Goal: Task Accomplishment & Management: Complete application form

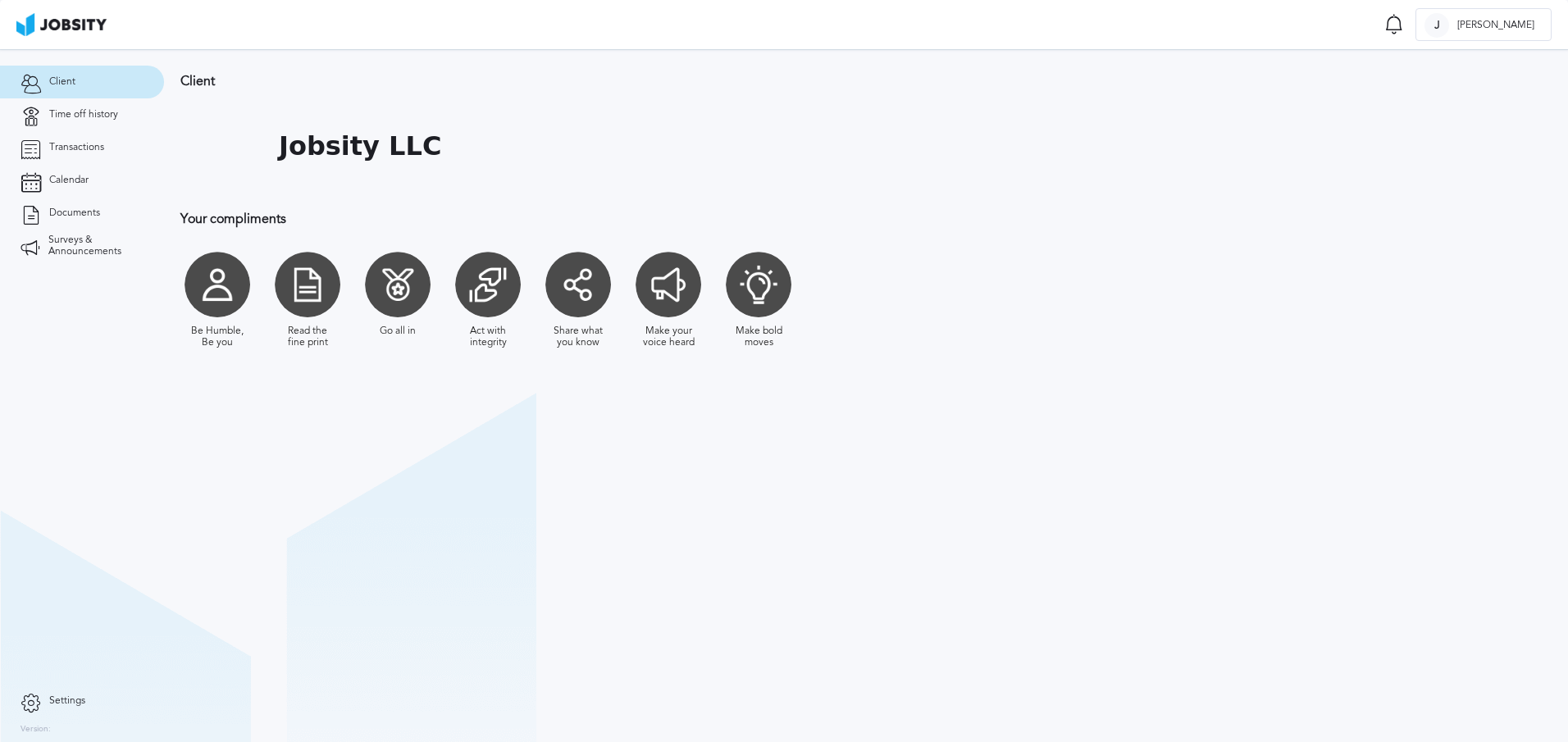
click at [215, 391] on section "Client Jobsity LLC Your compliments Be Humble, Be you Read the fine print Go al…" at bounding box center [865, 396] width 1403 height 693
click at [96, 112] on span "Time off history" at bounding box center [84, 115] width 69 height 12
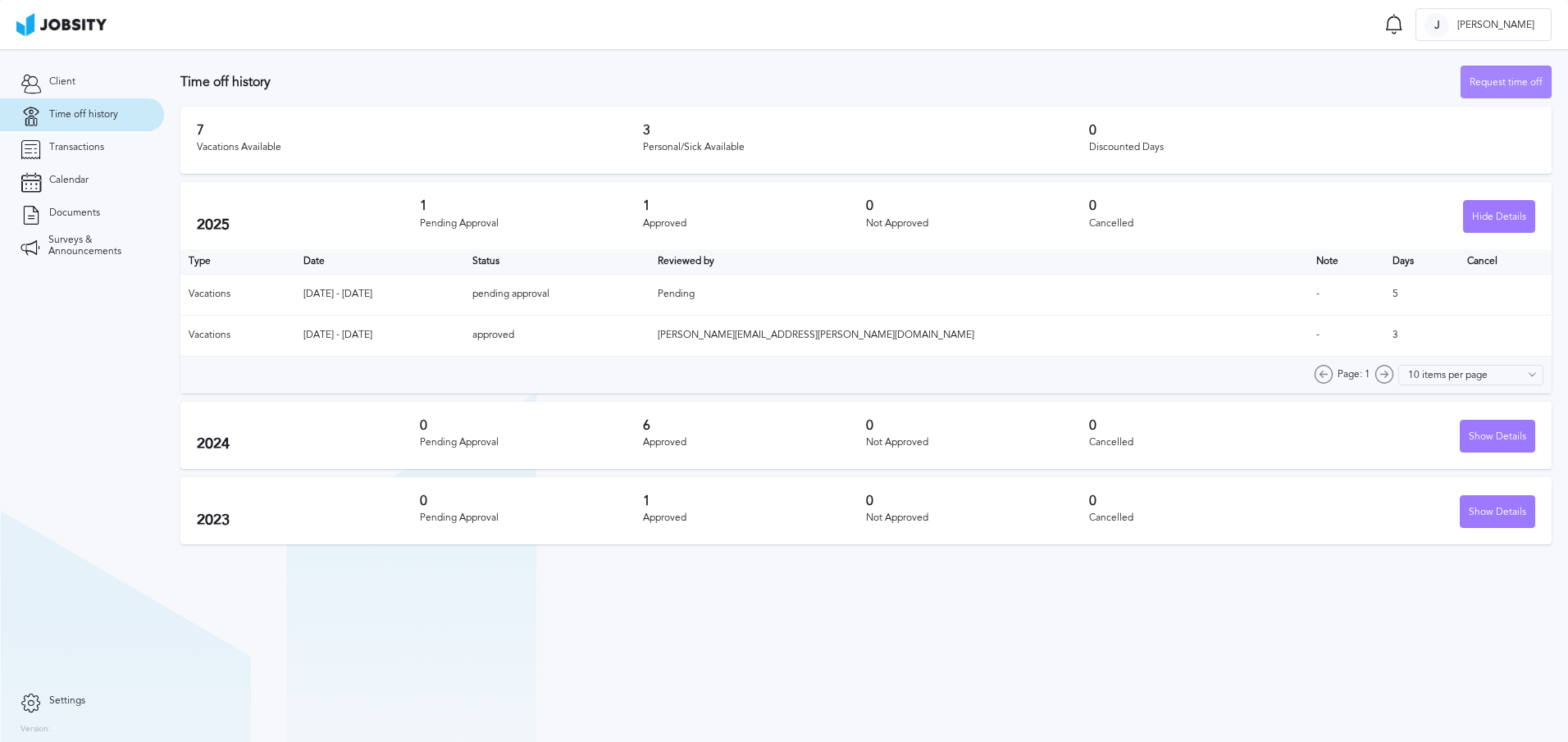
click at [1502, 85] on div "Request time off" at bounding box center [1505, 83] width 89 height 33
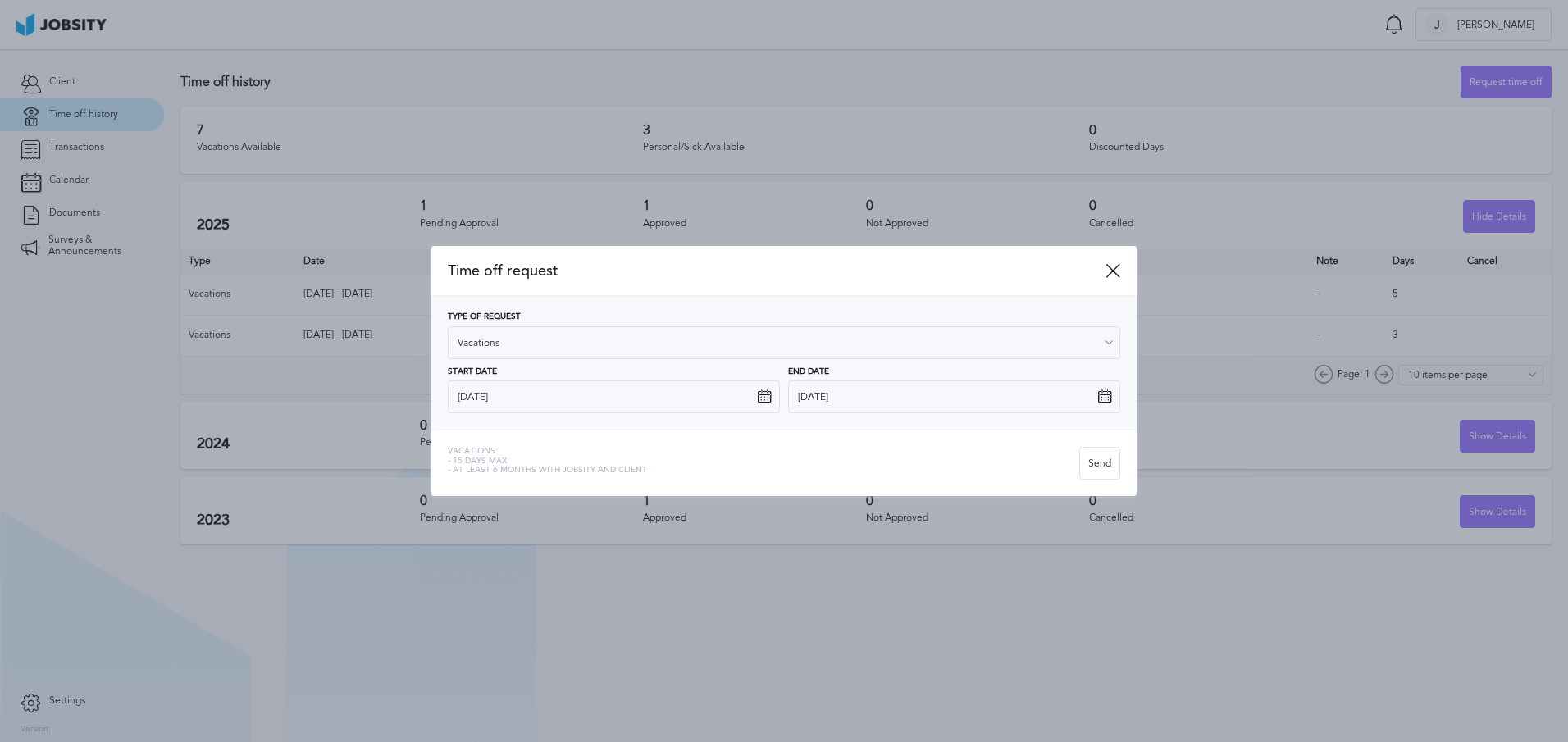
click at [762, 400] on icon at bounding box center [764, 396] width 15 height 15
click at [712, 396] on input "[DATE]" at bounding box center [613, 397] width 332 height 33
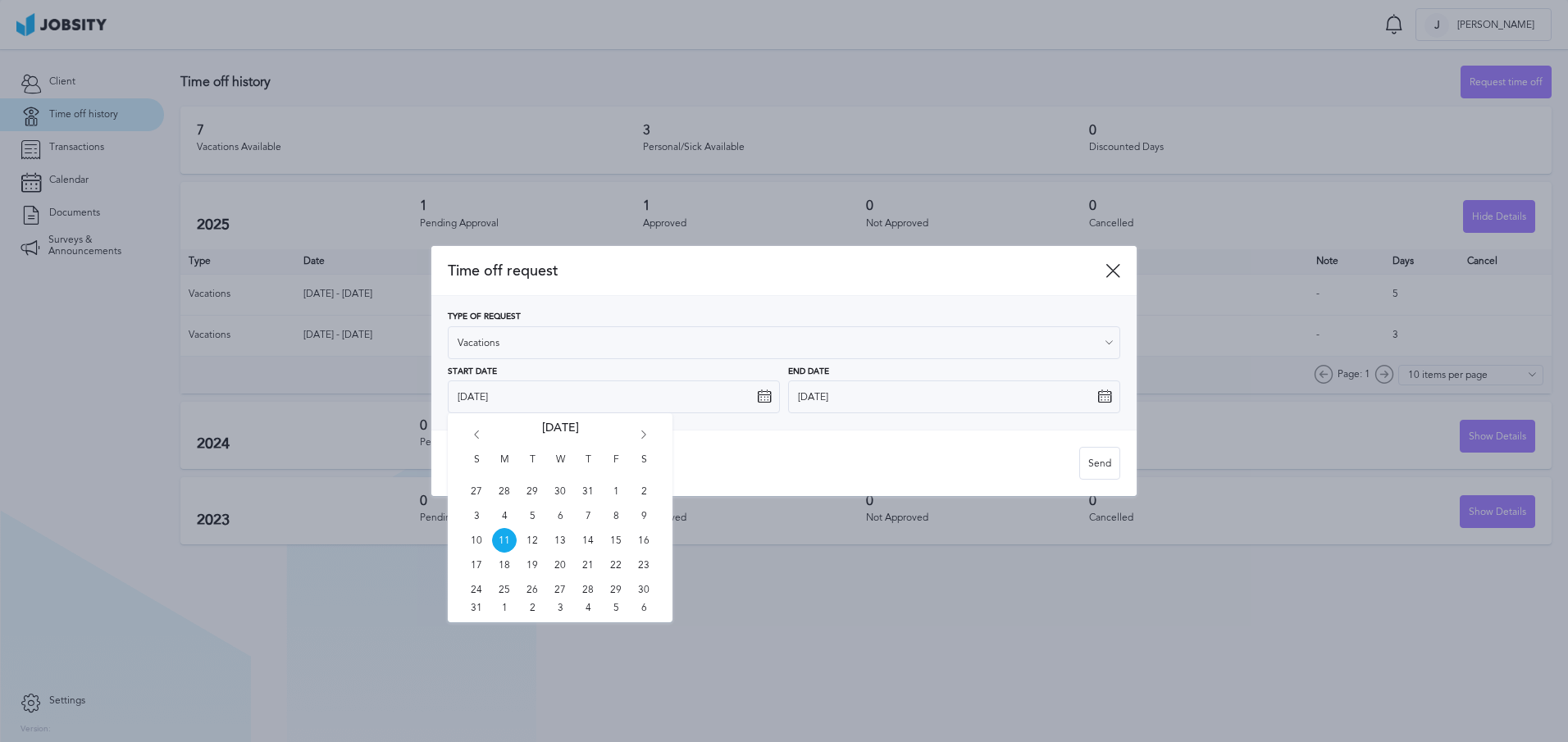
click at [644, 434] on icon "Go forward 1 month" at bounding box center [644, 438] width 15 height 15
click at [504, 542] on span "15" at bounding box center [504, 540] width 25 height 25
type input "[DATE]"
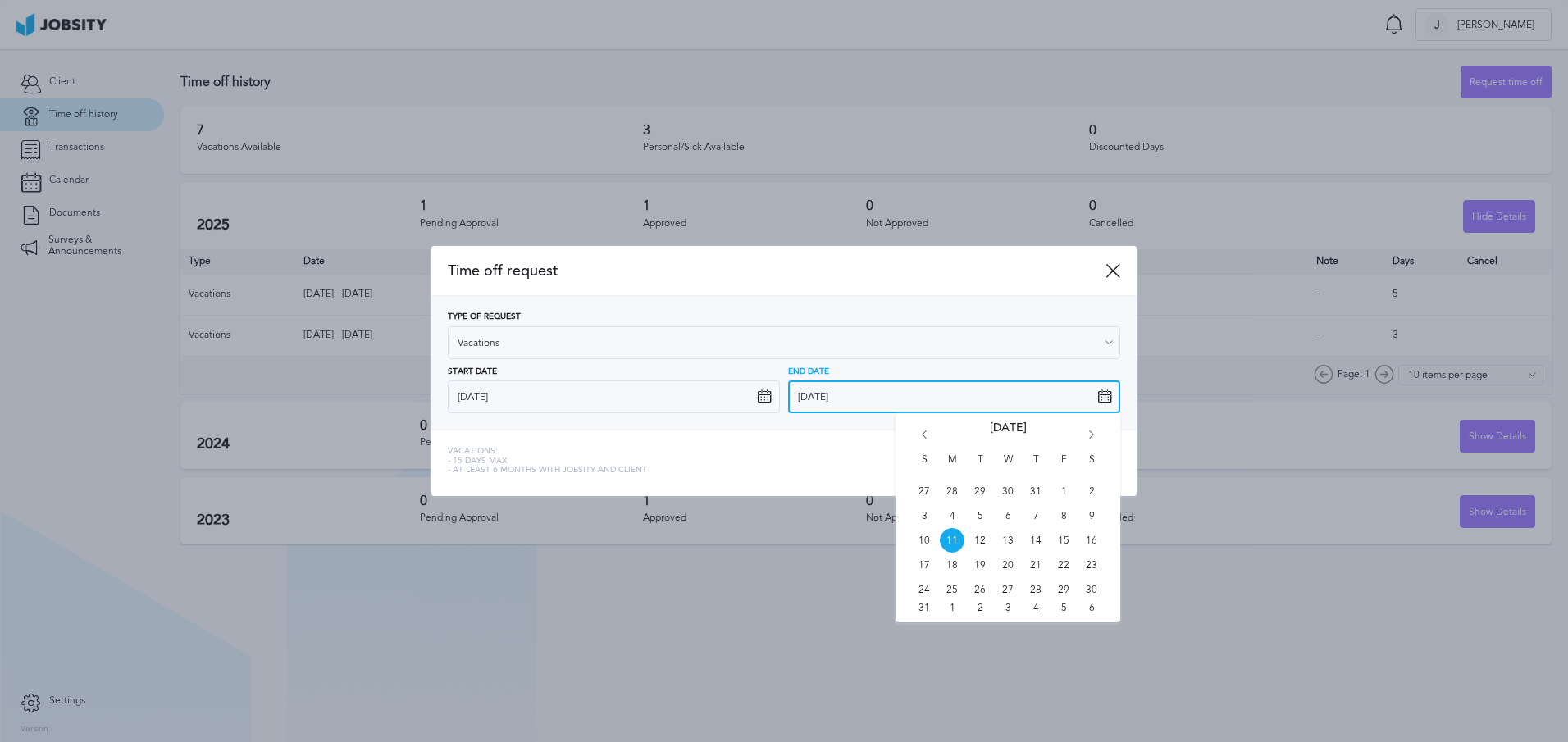
click at [882, 404] on input "[DATE]" at bounding box center [954, 397] width 332 height 33
click at [1094, 436] on icon "Go forward 1 month" at bounding box center [1091, 438] width 15 height 15
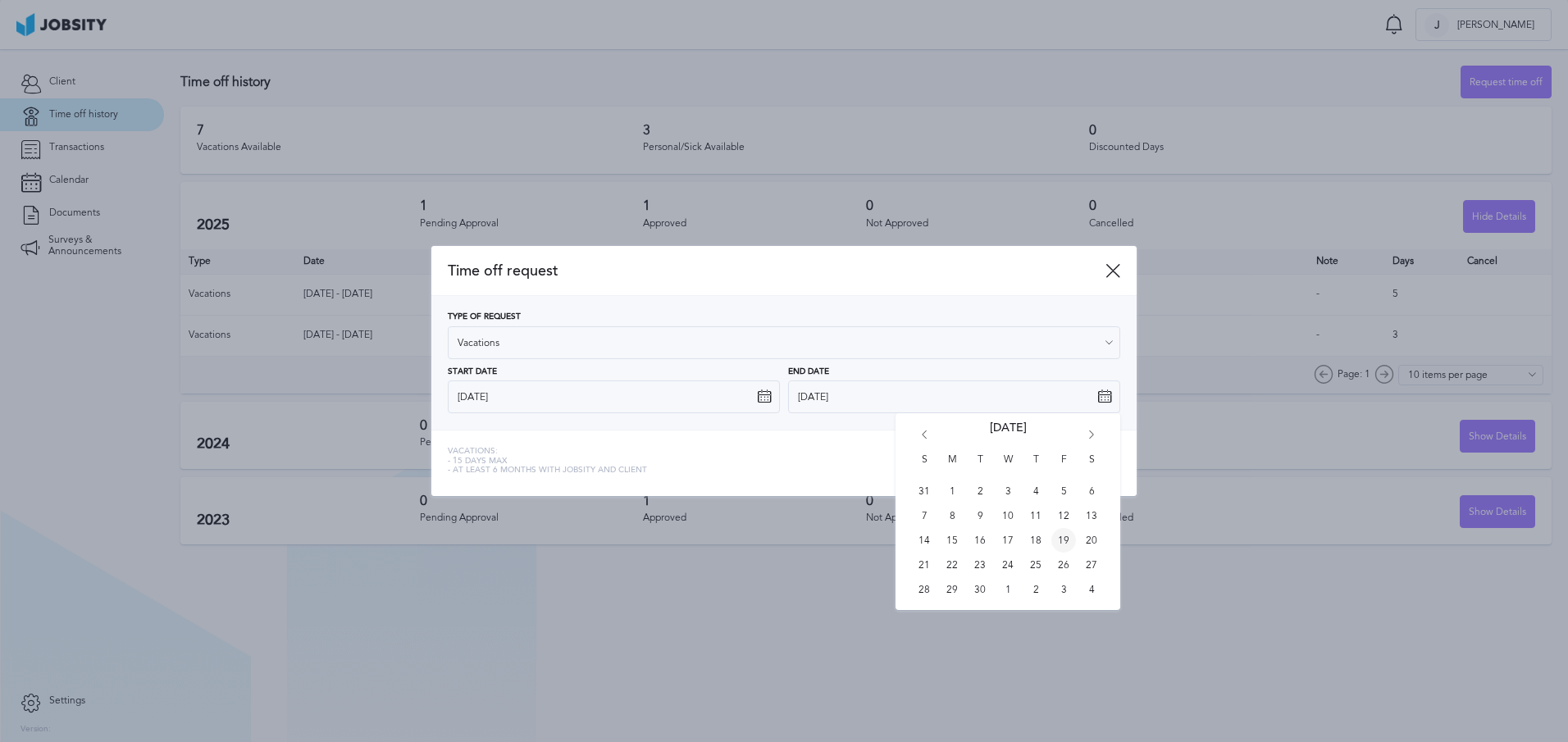
click at [1066, 543] on span "19" at bounding box center [1063, 540] width 25 height 25
type input "[DATE]"
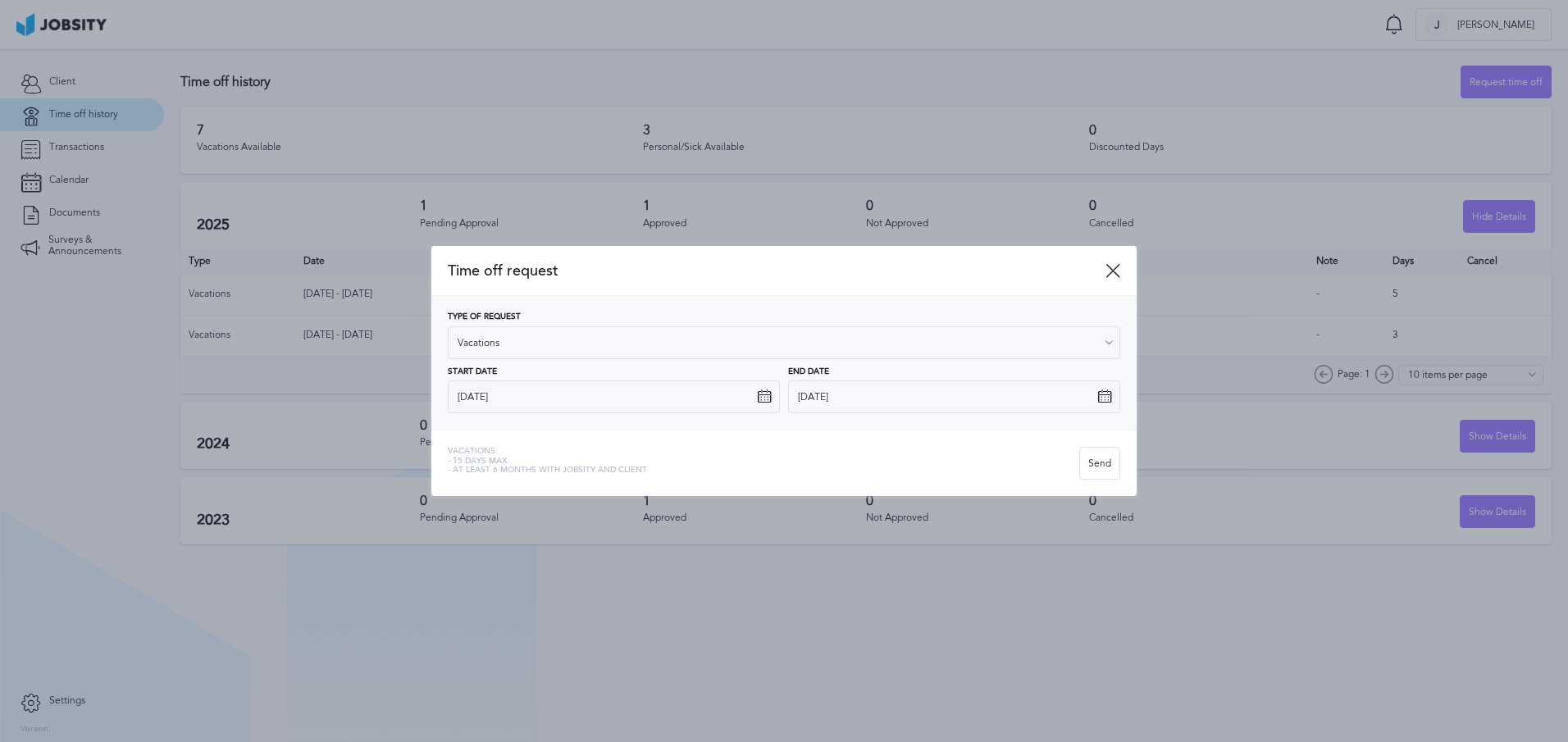
click at [875, 474] on div "Vacations: - 15 days max - At least 6 months with jobsity and client" at bounding box center [763, 464] width 632 height 33
click at [948, 474] on div "Vacations: - 15 days max - At least 6 months with jobsity and client" at bounding box center [763, 464] width 632 height 33
click at [966, 472] on div "Vacations: - 15 days max - At least 6 months with jobsity and client" at bounding box center [763, 464] width 632 height 33
click at [1092, 470] on div "Send" at bounding box center [1099, 464] width 39 height 33
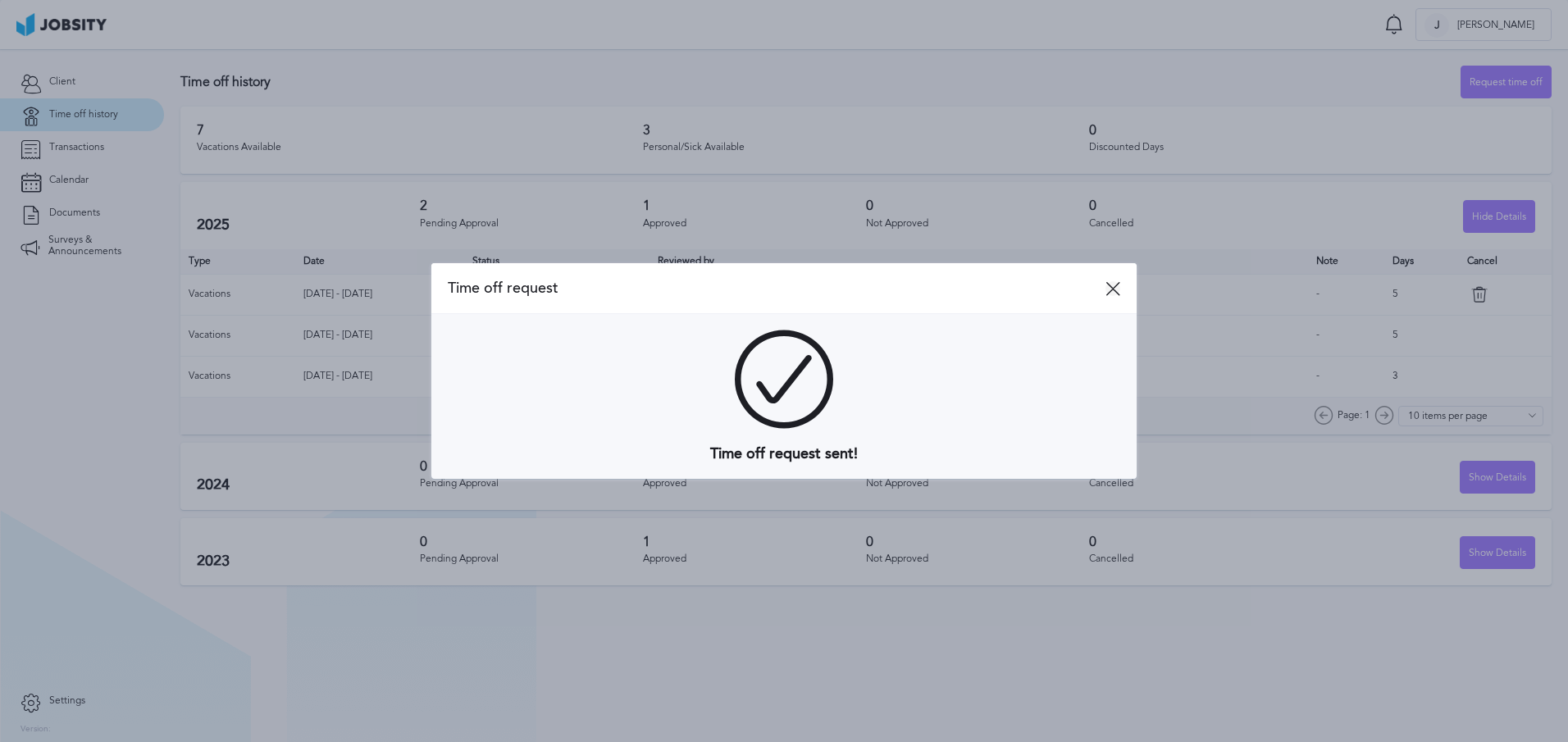
click at [1114, 287] on icon at bounding box center [1113, 288] width 15 height 15
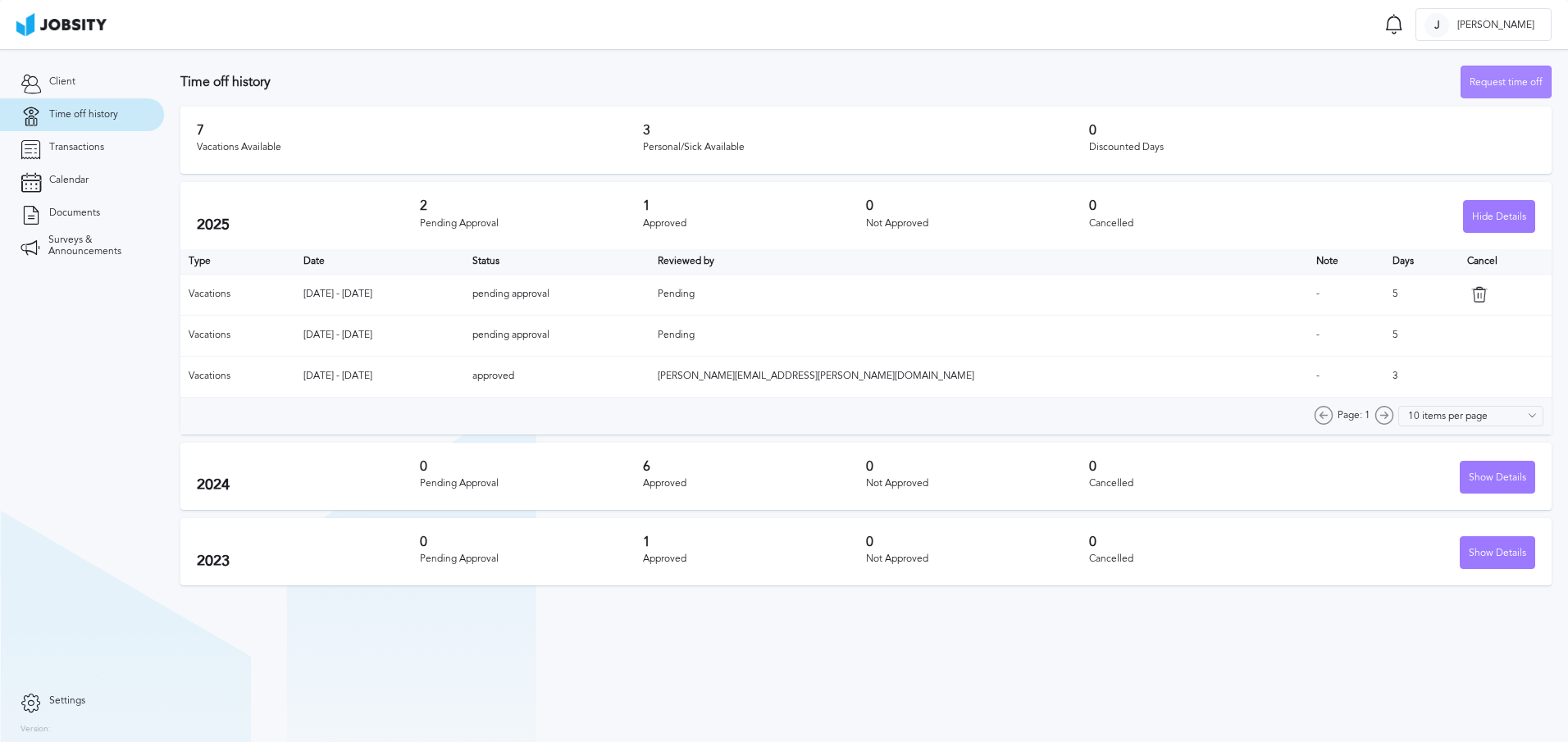
click at [1493, 79] on div "Request time off" at bounding box center [1505, 83] width 89 height 33
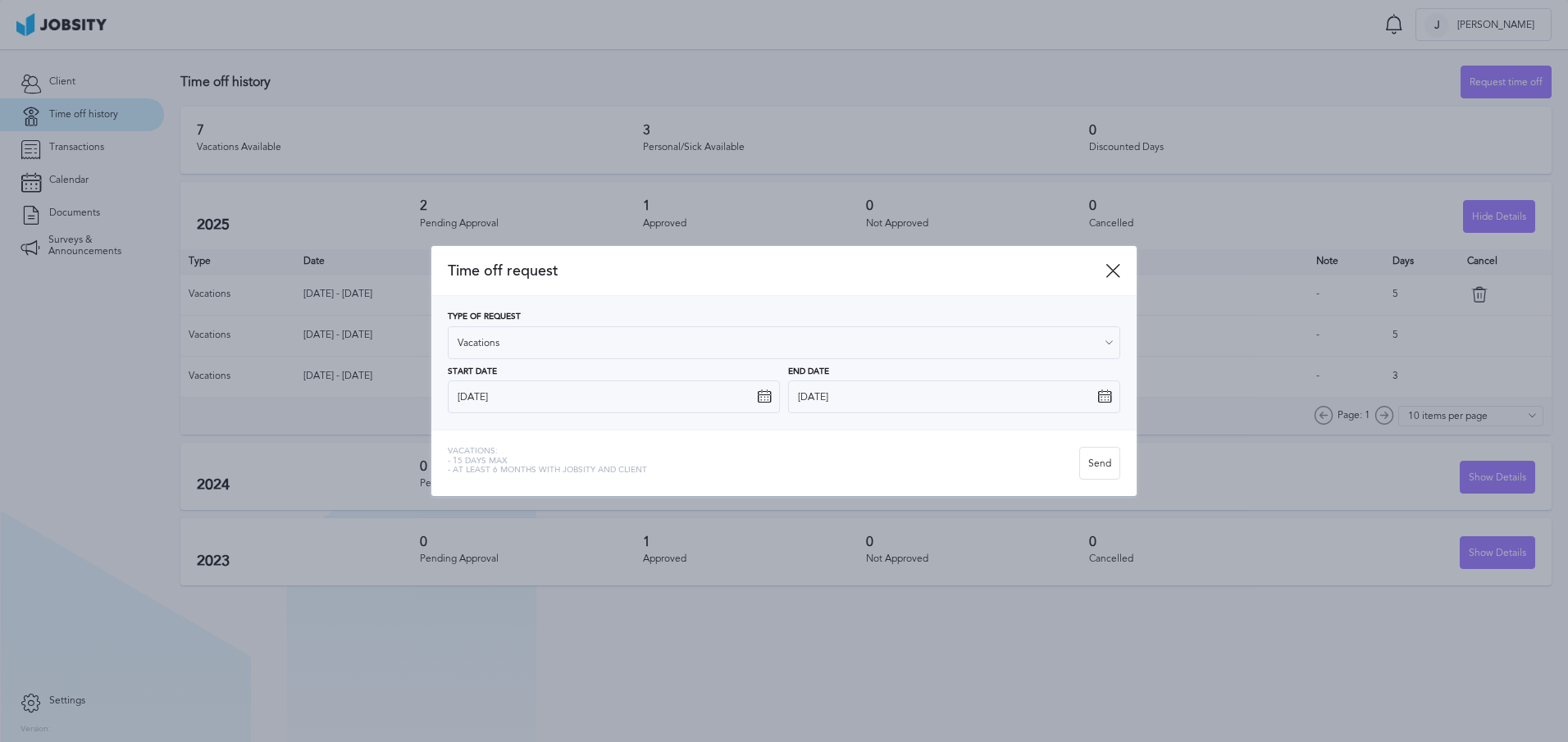
click at [917, 127] on div at bounding box center [784, 371] width 1568 height 742
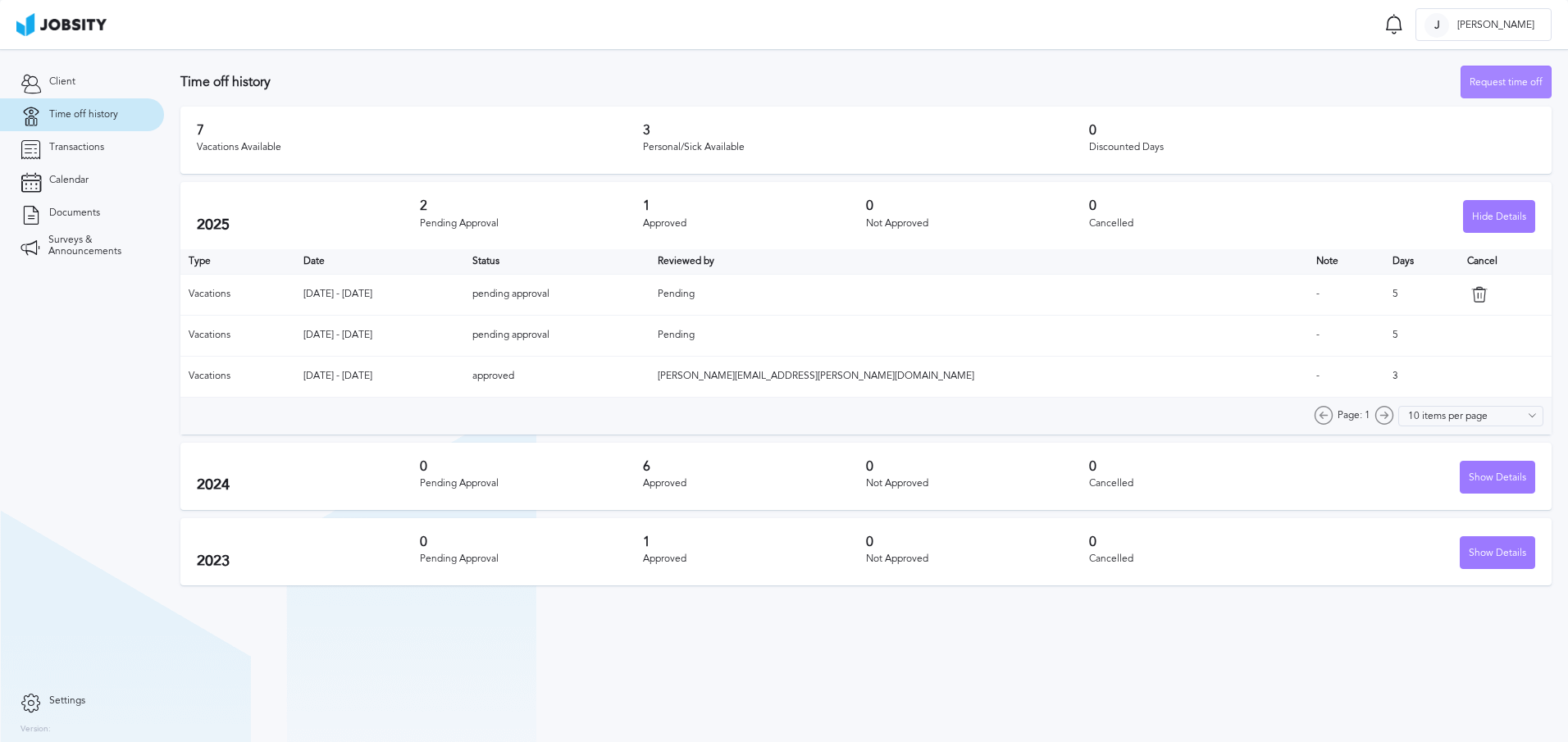
click at [1491, 84] on div "Request time off" at bounding box center [1505, 83] width 89 height 33
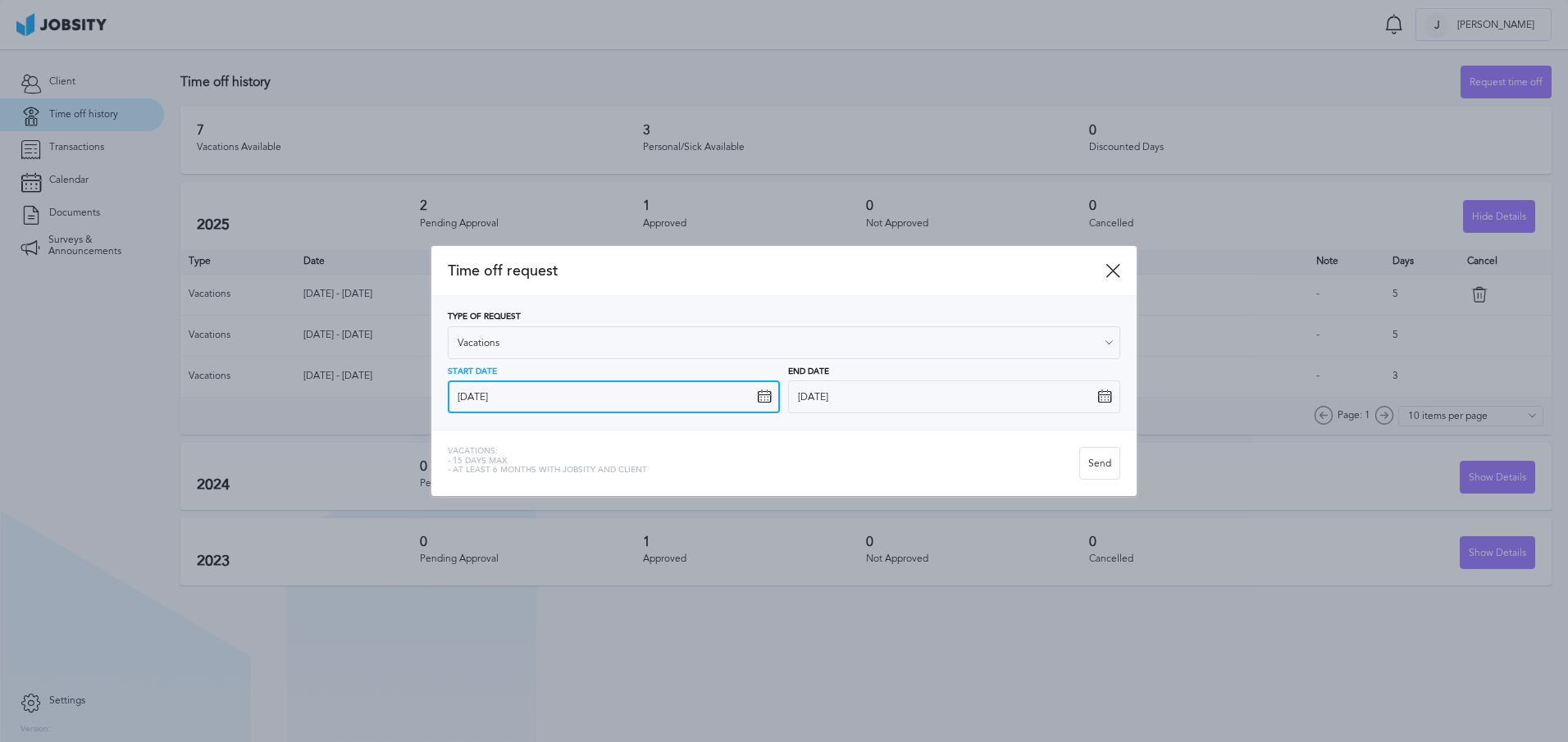
click at [666, 405] on input "[DATE]" at bounding box center [613, 397] width 332 height 33
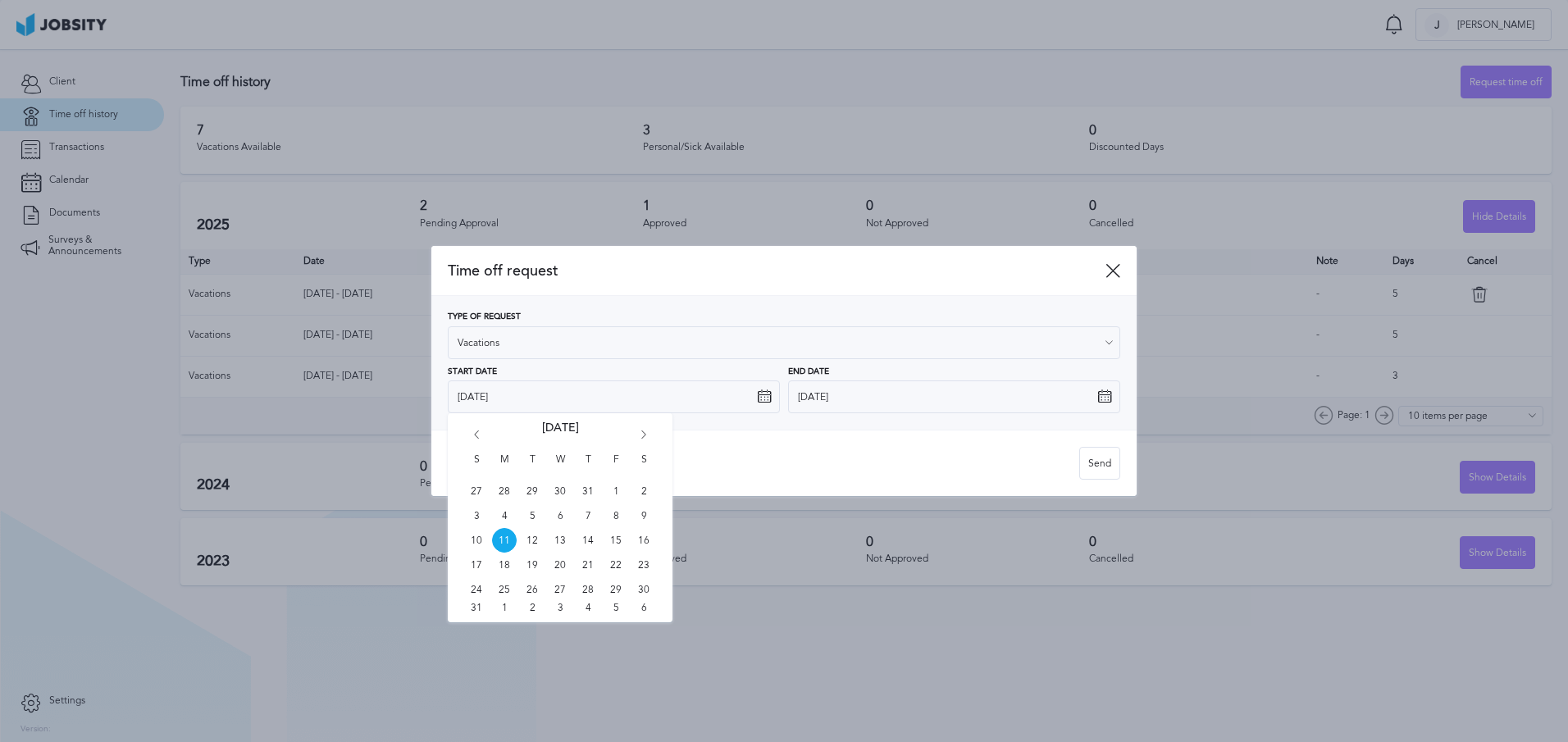
click at [644, 431] on icon "Go forward 1 month" at bounding box center [644, 438] width 15 height 15
click at [589, 518] on span "11" at bounding box center [587, 516] width 25 height 25
type input "[DATE]"
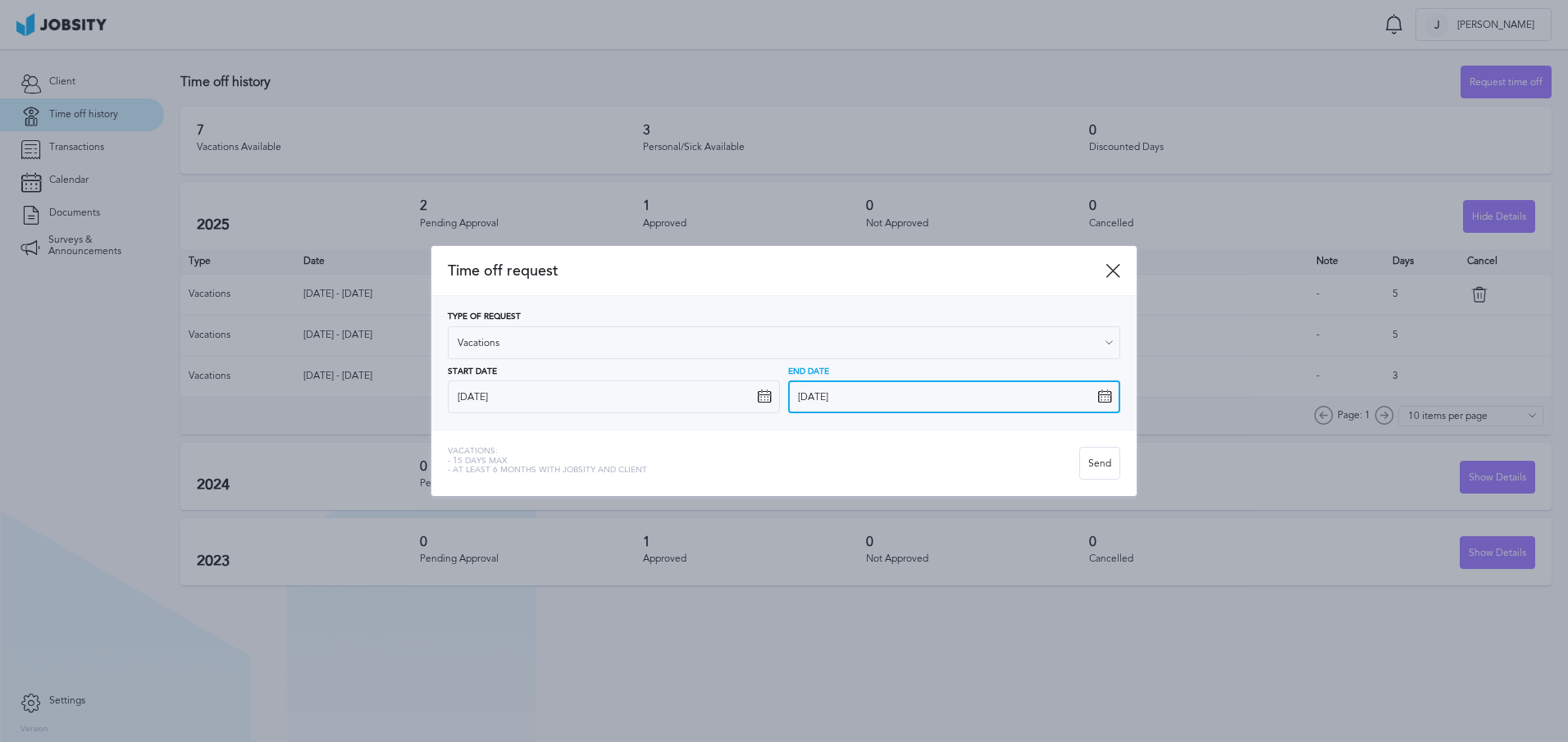
click at [810, 404] on input "[DATE]" at bounding box center [954, 397] width 332 height 33
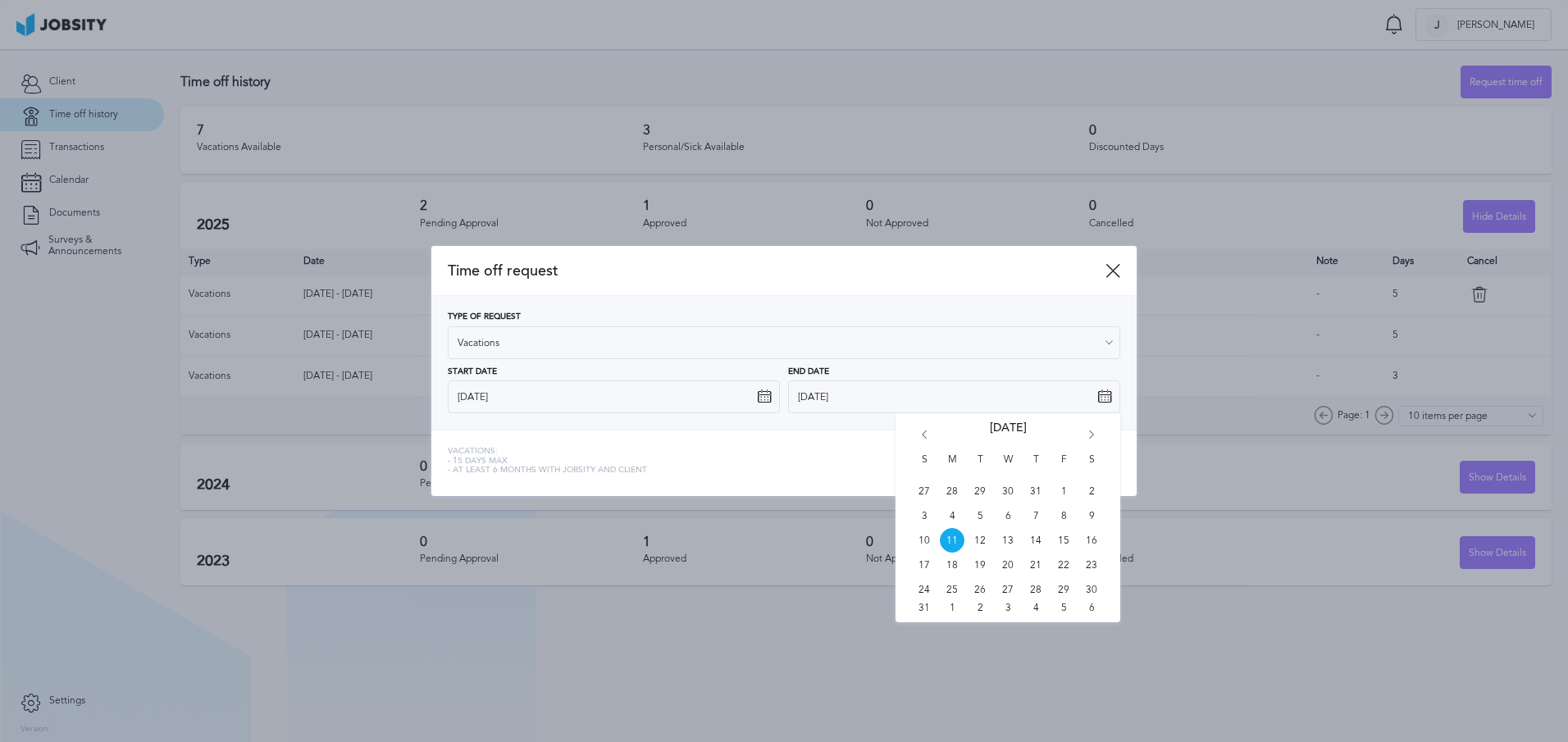
click at [1084, 432] on icon "Go forward 1 month" at bounding box center [1091, 438] width 15 height 15
click at [1061, 519] on span "12" at bounding box center [1063, 516] width 25 height 25
type input "[DATE]"
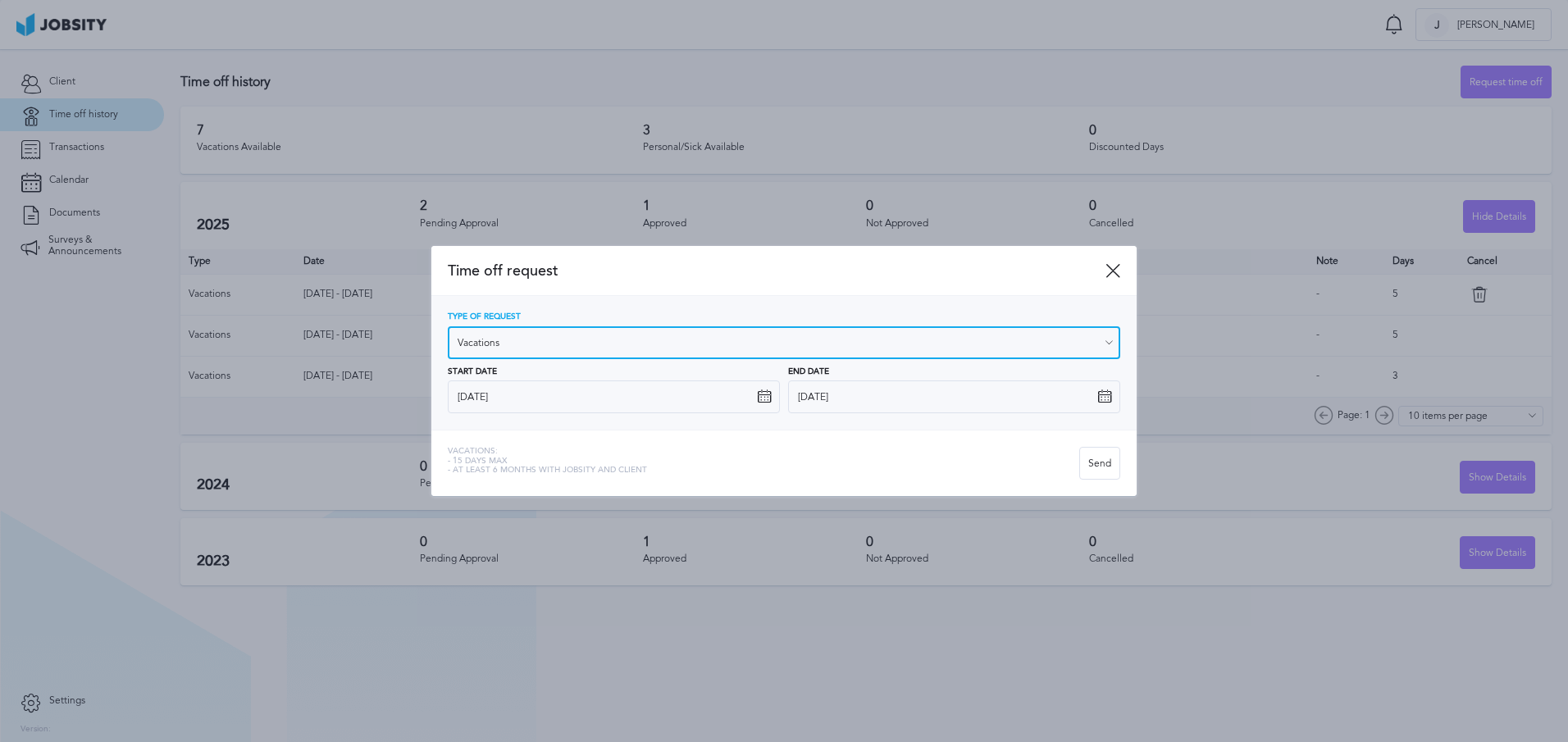
click at [1106, 351] on input "Vacations" at bounding box center [784, 343] width 673 height 33
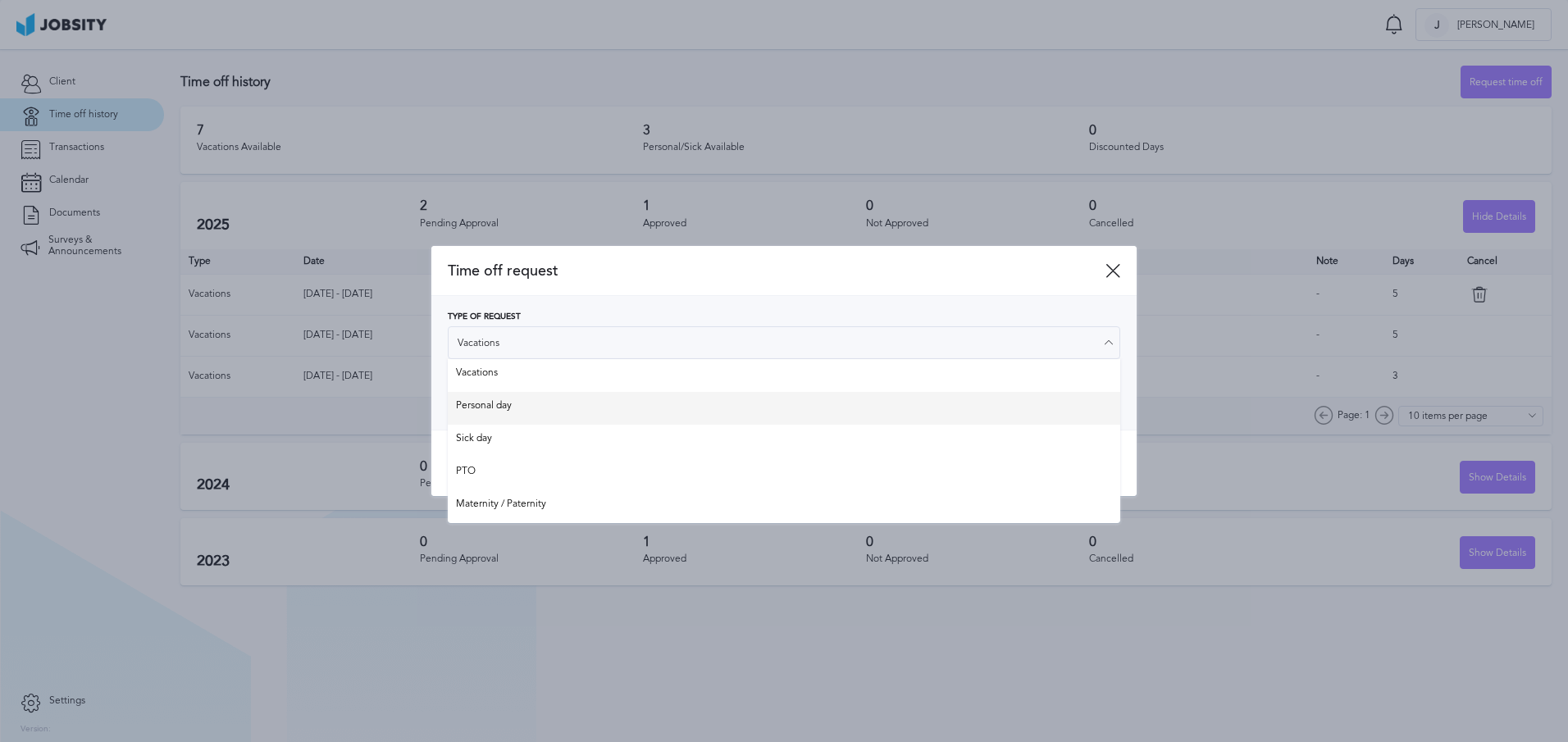
type input "Personal day"
click at [995, 414] on div "Type of Request Personal day Vacations Personal day Sick day PTO Maternity / Pa…" at bounding box center [784, 363] width 705 height 134
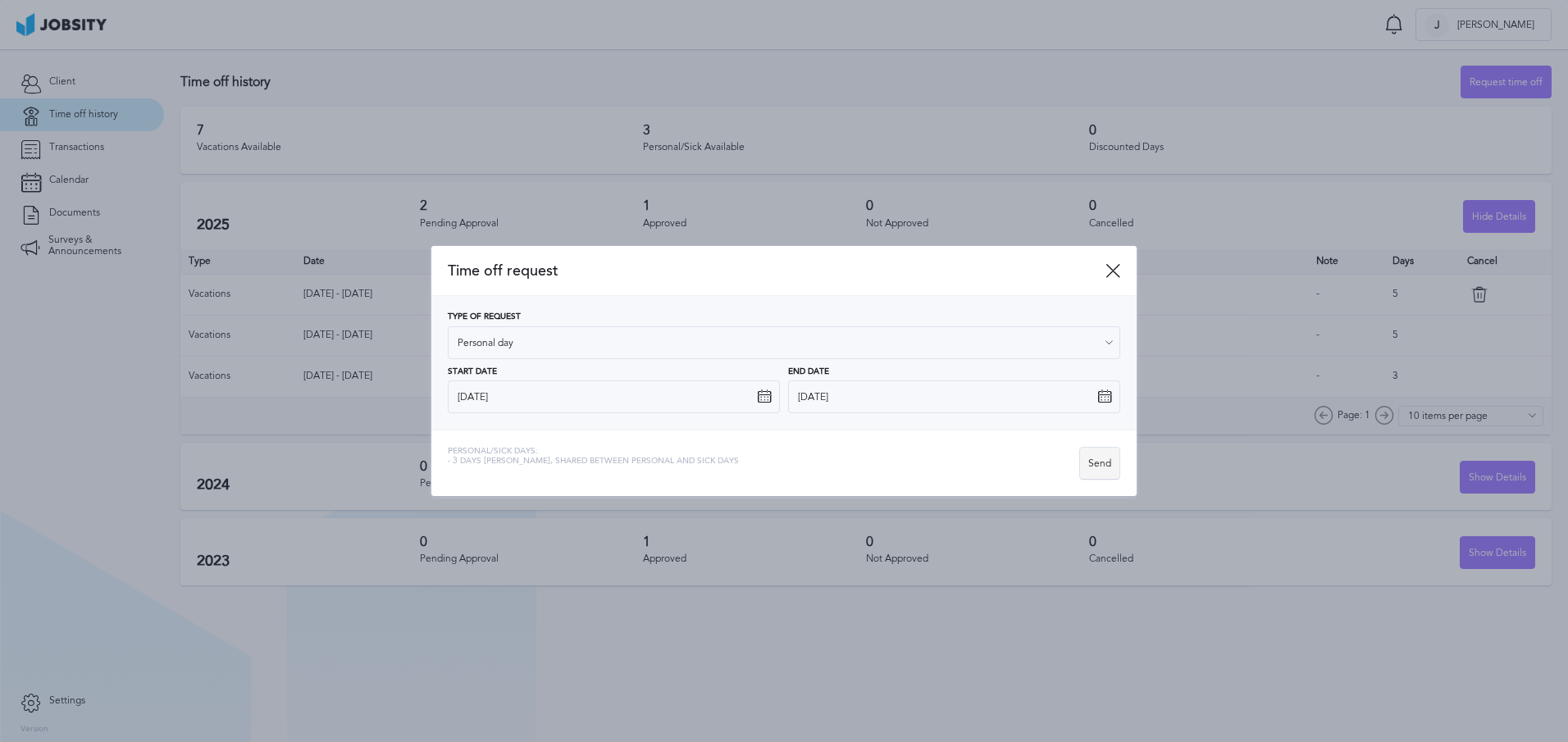
click at [1101, 473] on div "Send" at bounding box center [1099, 464] width 39 height 33
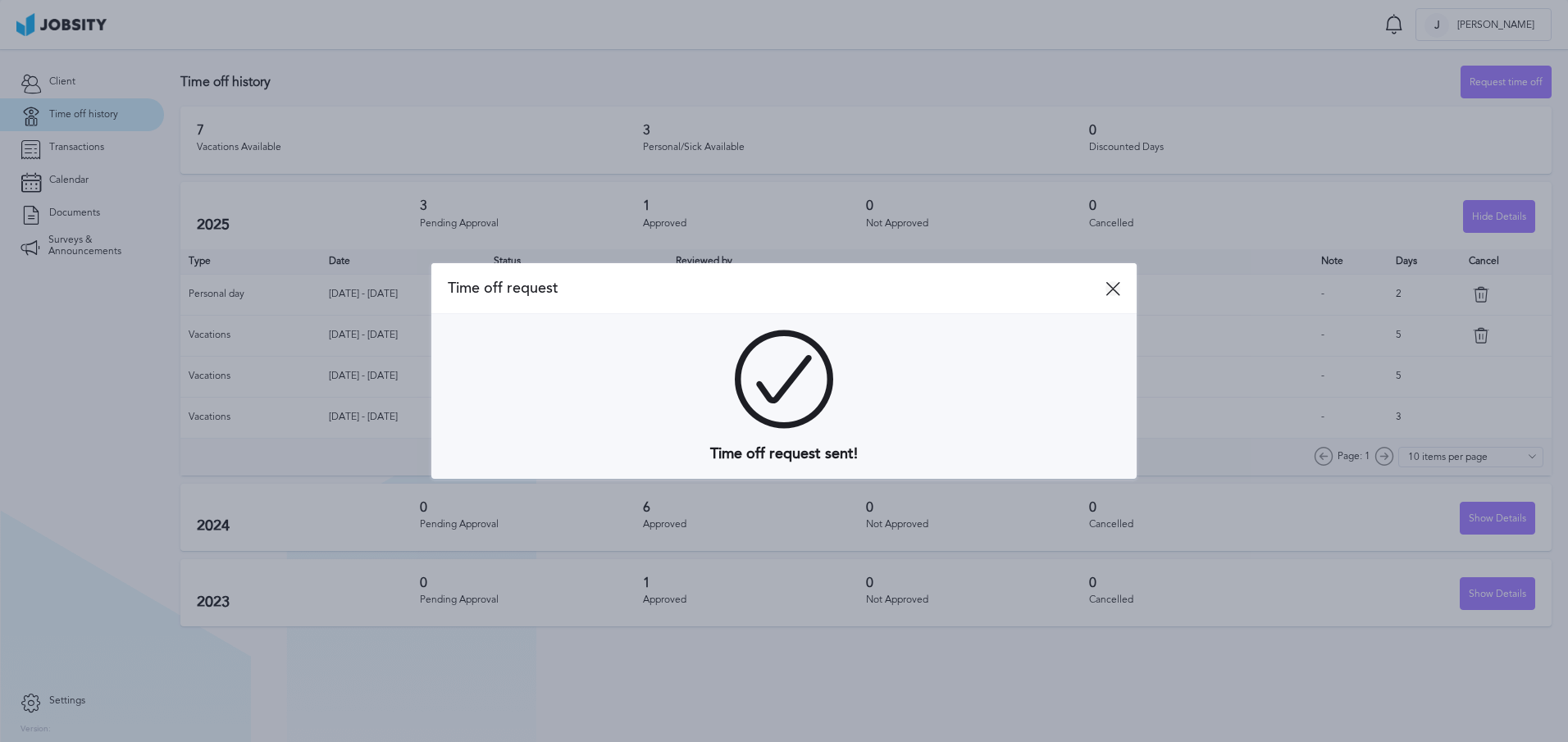
click at [1110, 291] on icon at bounding box center [1113, 288] width 15 height 15
